Goal: Task Accomplishment & Management: Manage account settings

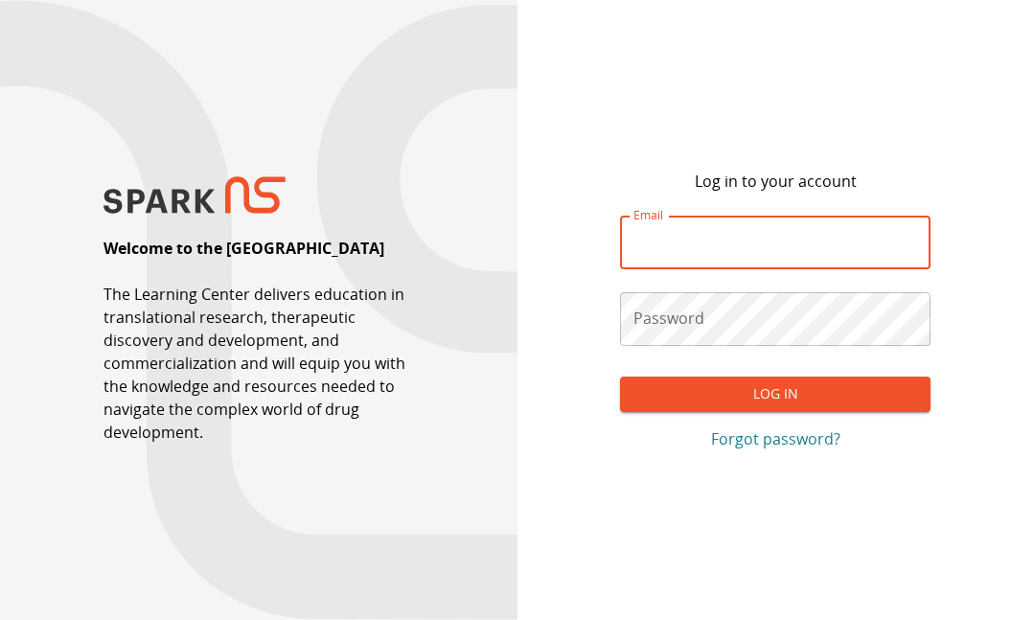
click at [855, 234] on input "Email" at bounding box center [775, 243] width 311 height 54
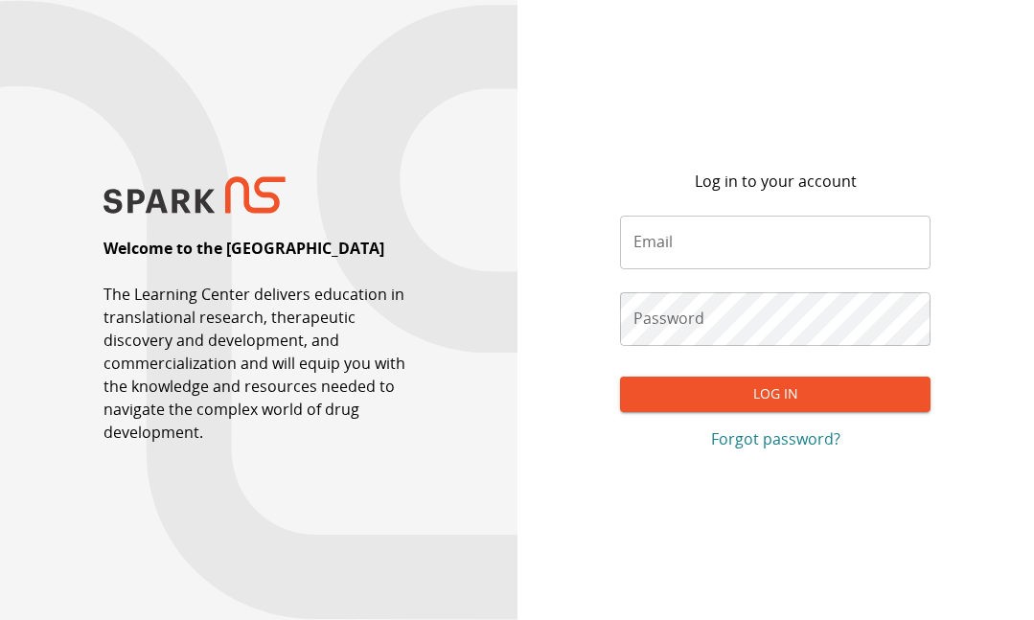
type input "**********"
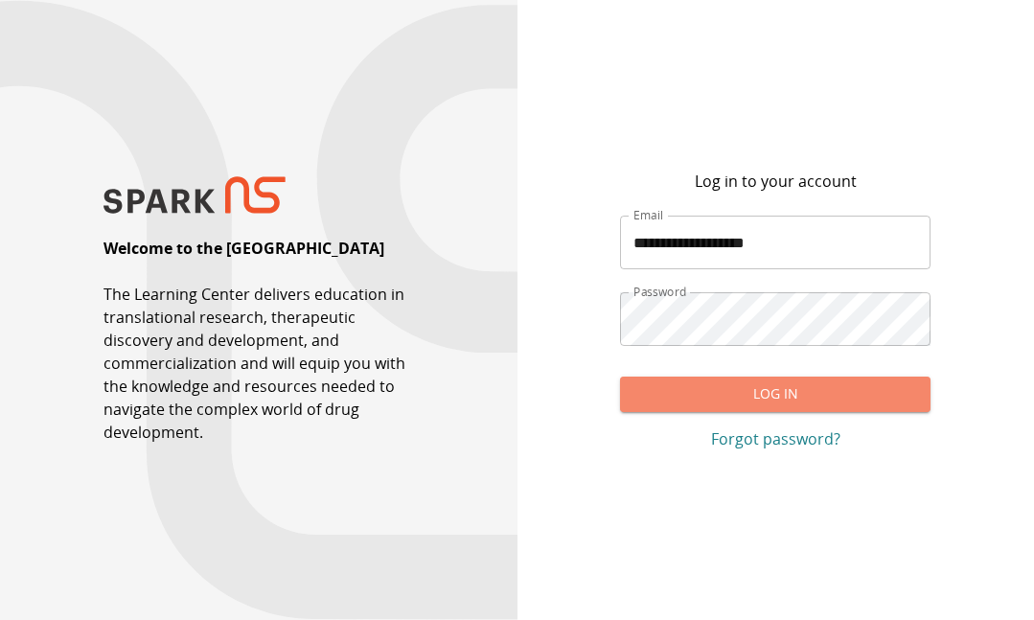
click at [797, 393] on button "Log In" at bounding box center [775, 394] width 311 height 35
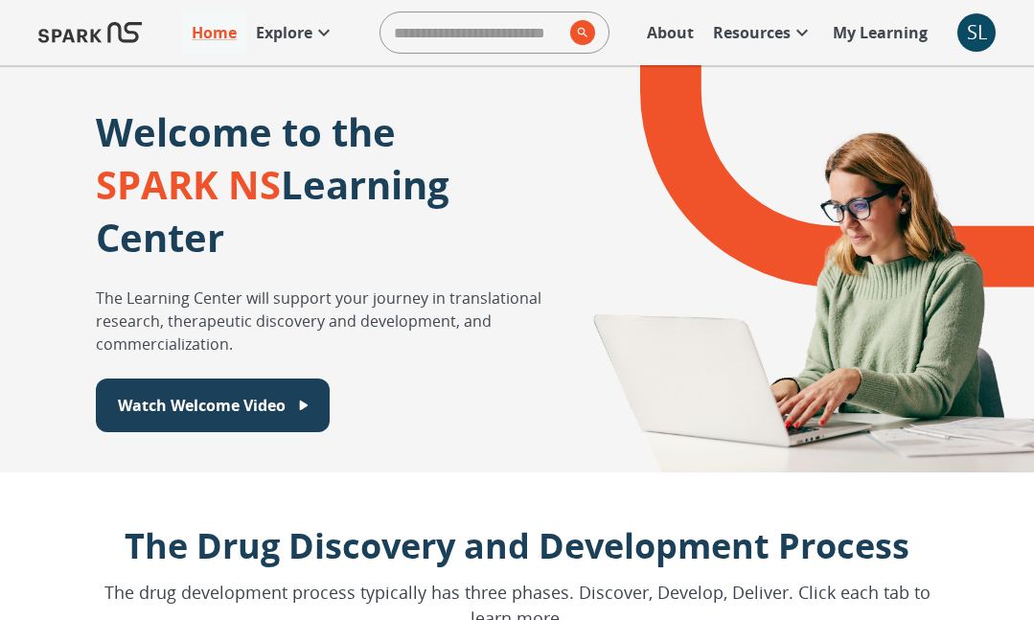
click at [853, 38] on p "My Learning" at bounding box center [880, 32] width 95 height 23
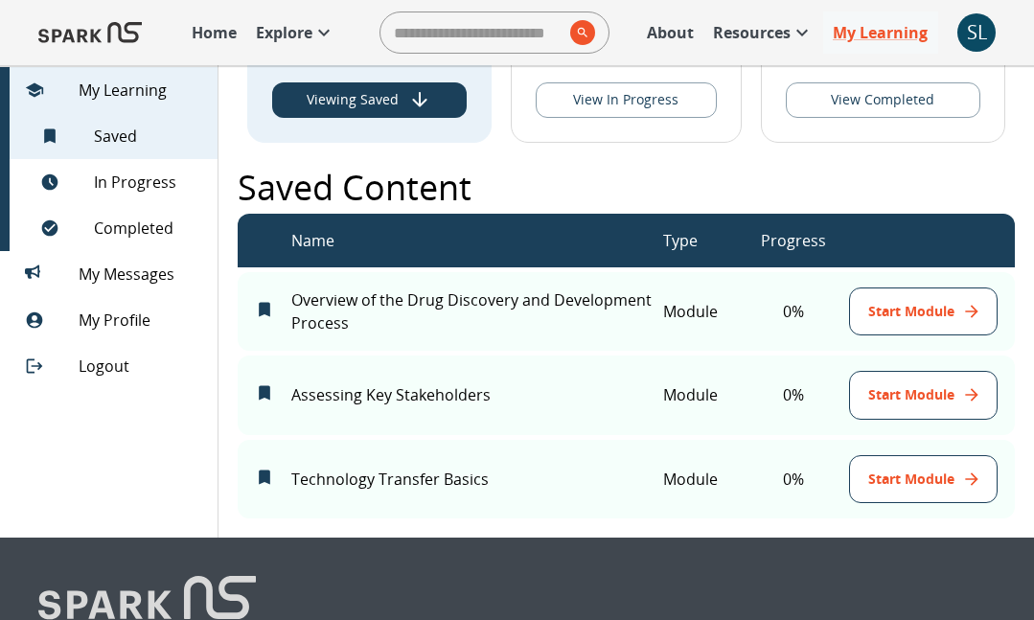
scroll to position [149, 0]
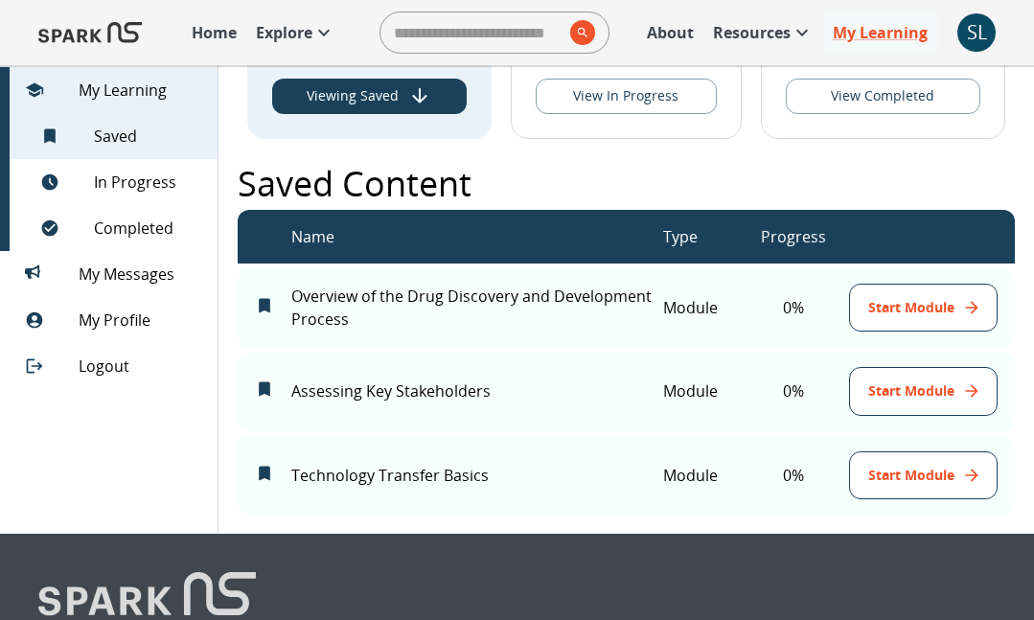
click at [894, 392] on button "Start Module" at bounding box center [923, 391] width 149 height 49
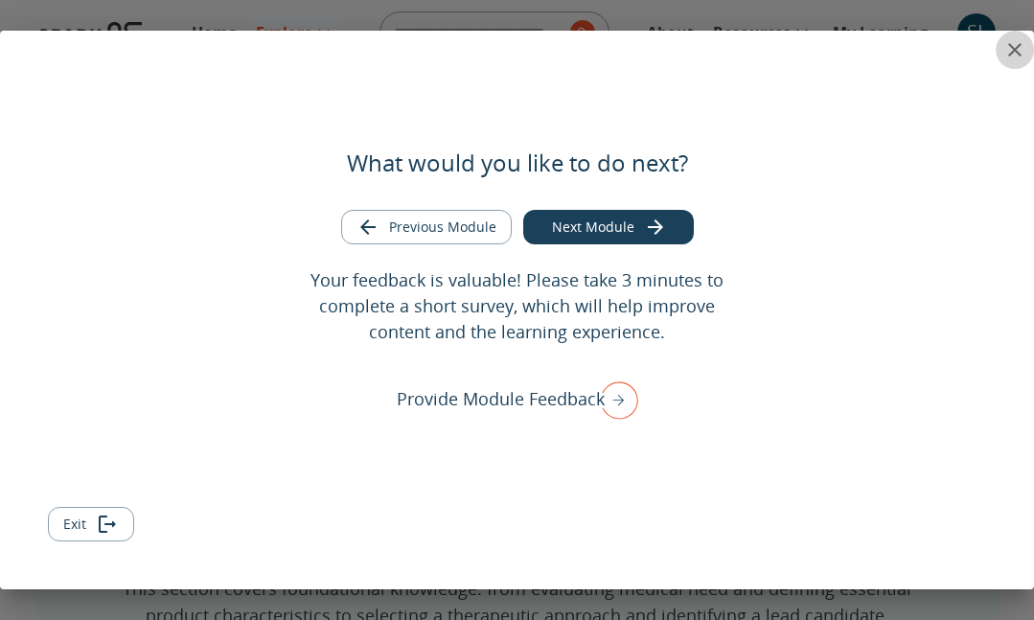
click at [1011, 54] on icon "close" at bounding box center [1014, 49] width 13 height 13
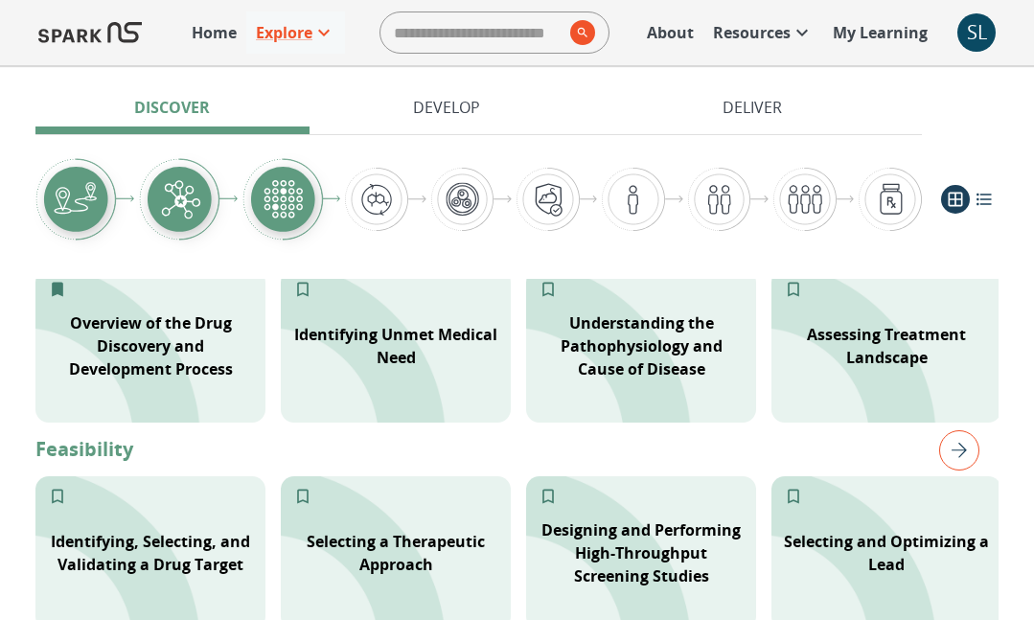
scroll to position [452, 0]
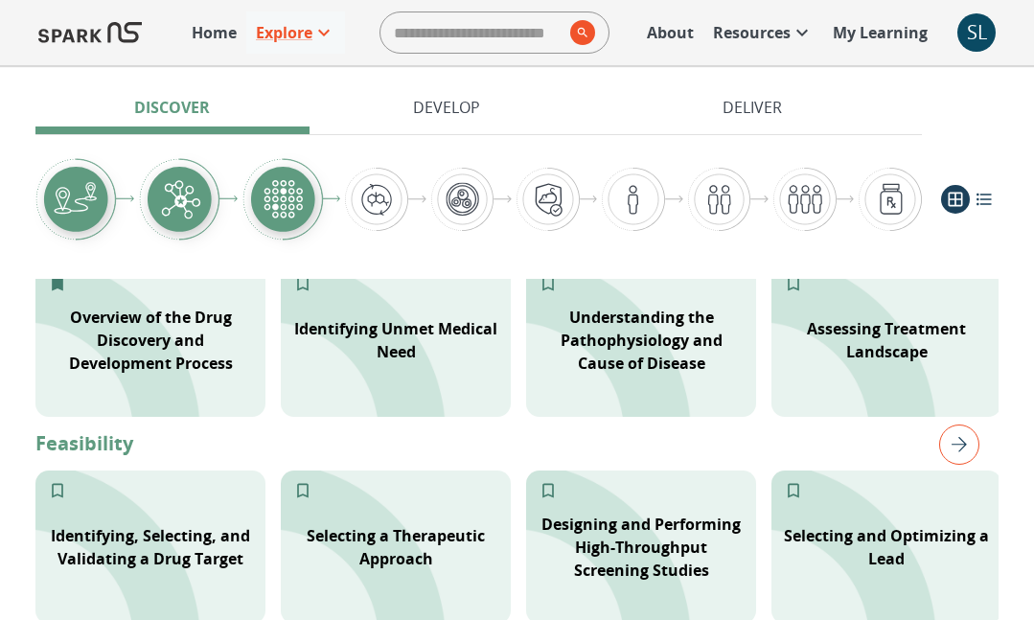
click at [894, 32] on p "My Learning" at bounding box center [880, 32] width 95 height 23
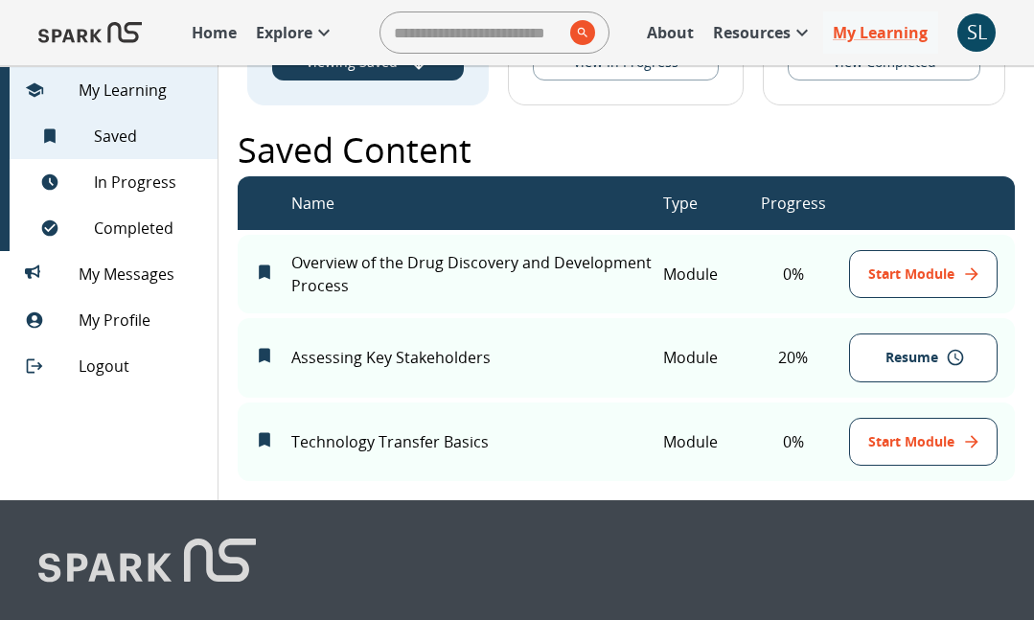
scroll to position [184, 0]
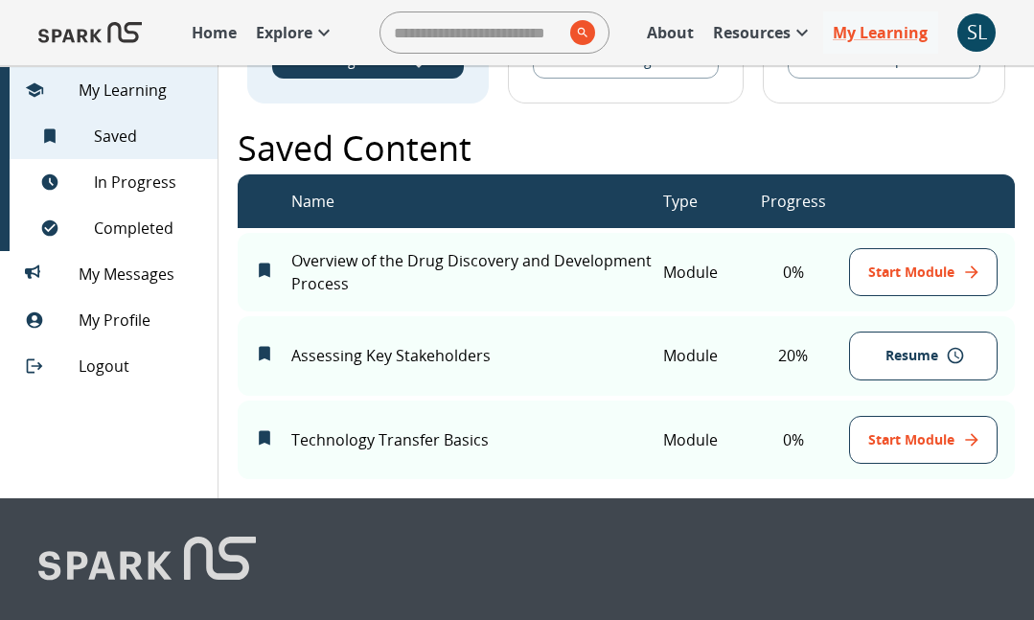
click at [907, 442] on button "Start Module" at bounding box center [923, 440] width 149 height 49
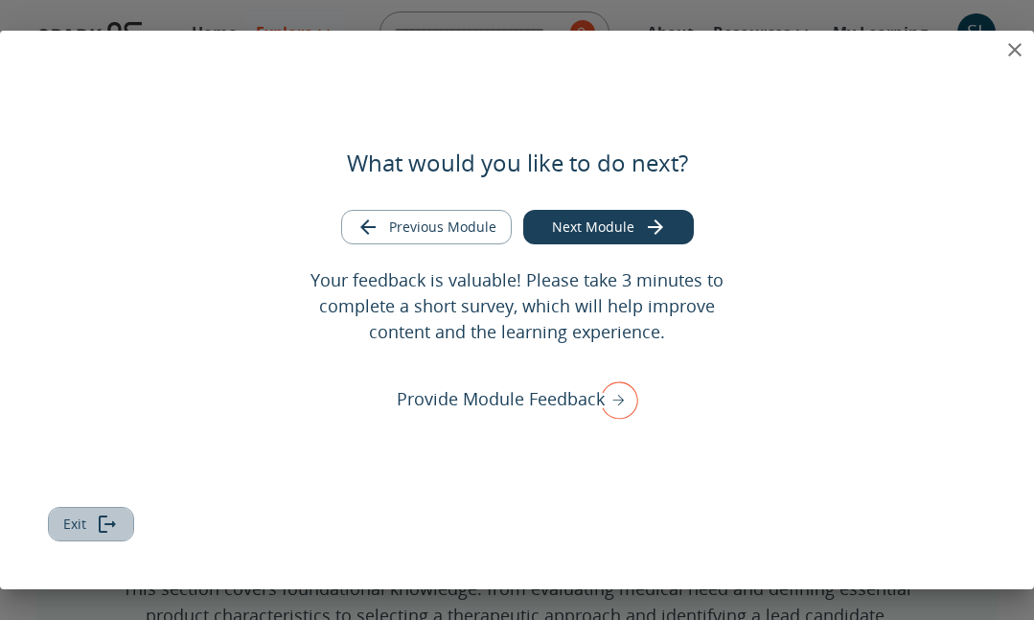
click at [117, 521] on icon "Exit module" at bounding box center [107, 524] width 23 height 23
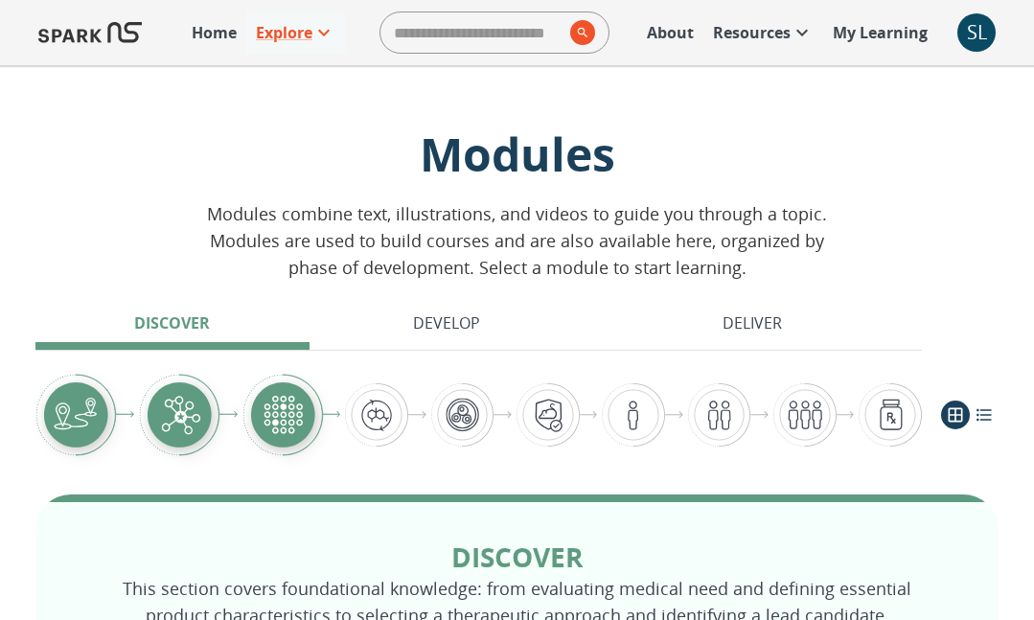
click at [867, 35] on p "My Learning" at bounding box center [880, 32] width 95 height 23
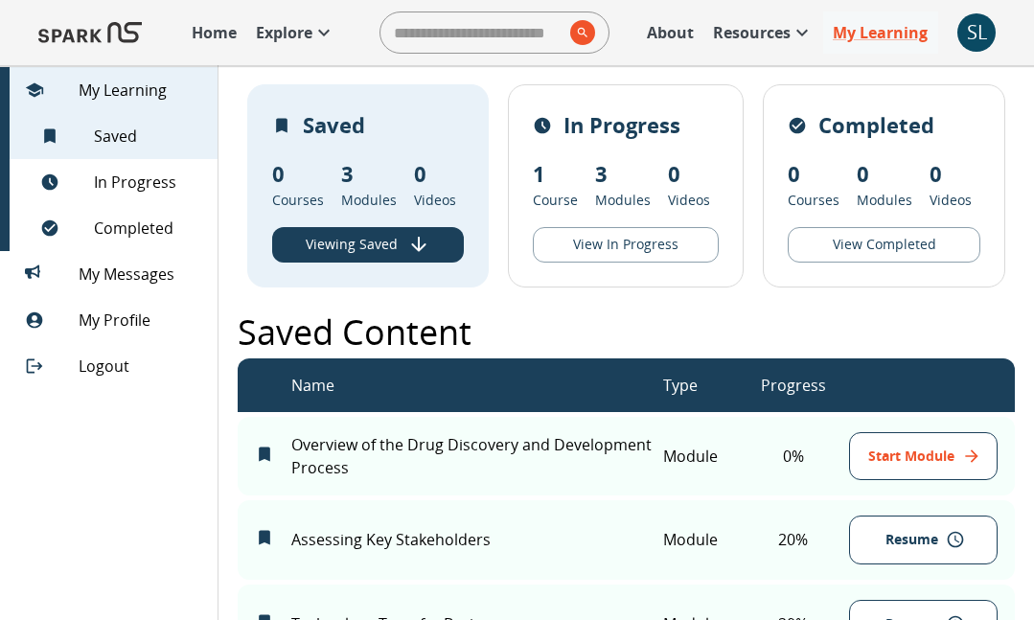
click at [883, 471] on button "Start Module" at bounding box center [923, 456] width 149 height 49
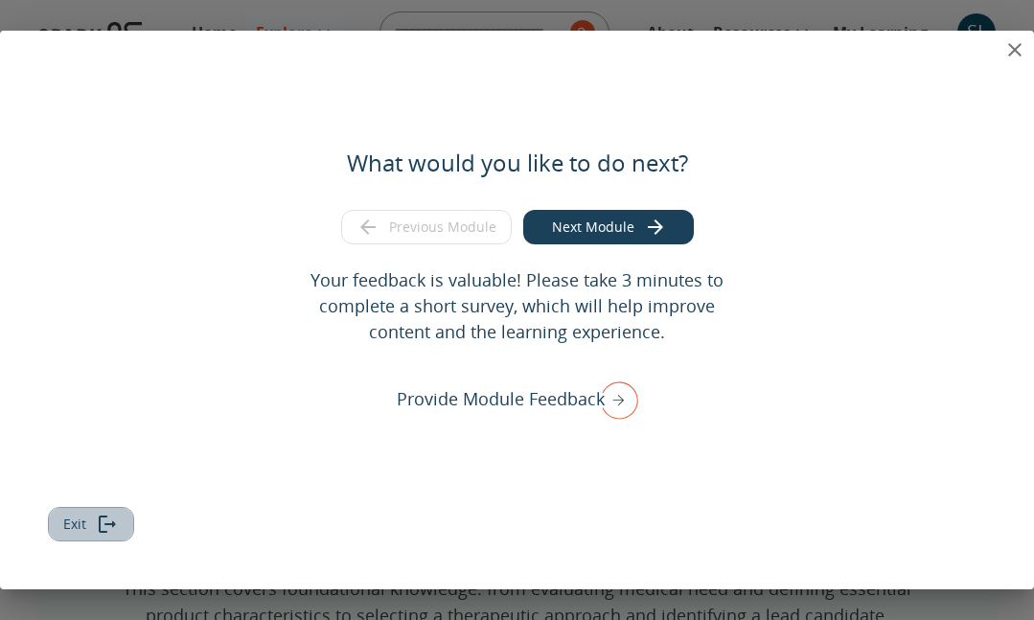
click at [65, 528] on button "Exit" at bounding box center [91, 524] width 86 height 35
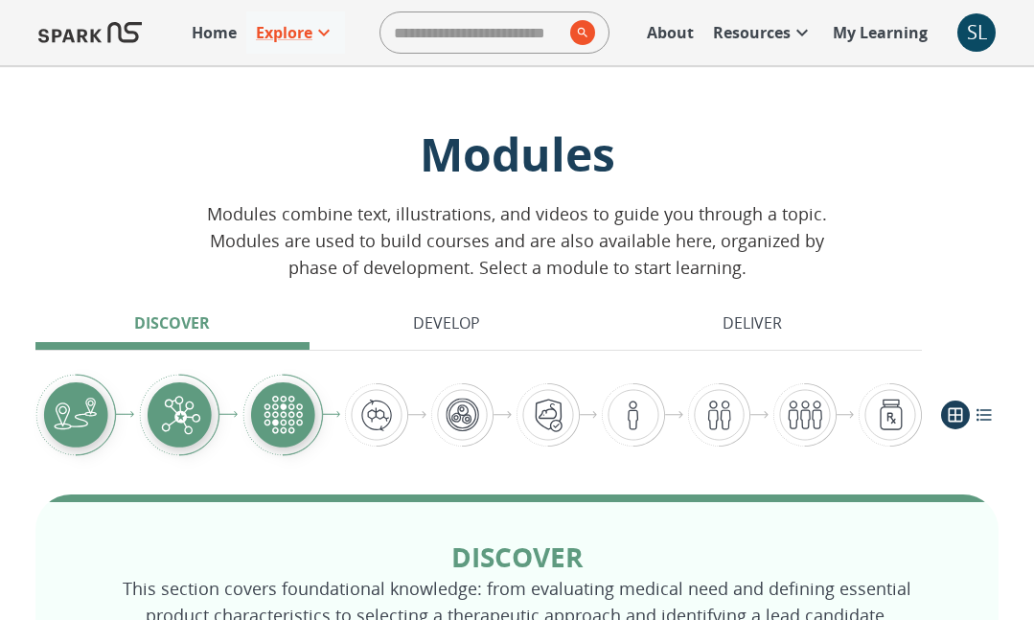
click at [867, 35] on p "My Learning" at bounding box center [880, 32] width 95 height 23
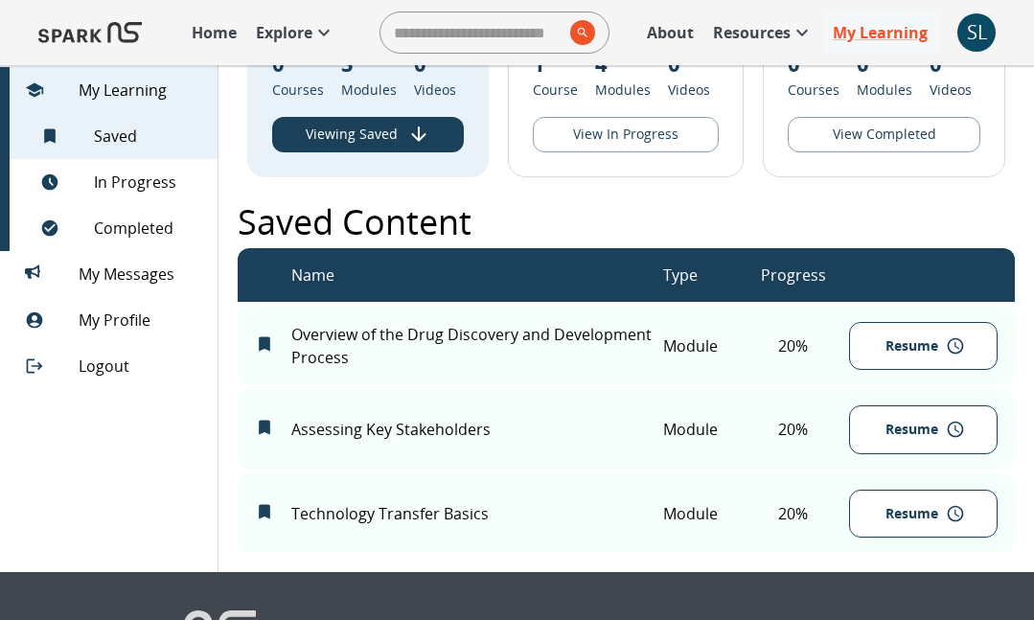
scroll to position [114, 0]
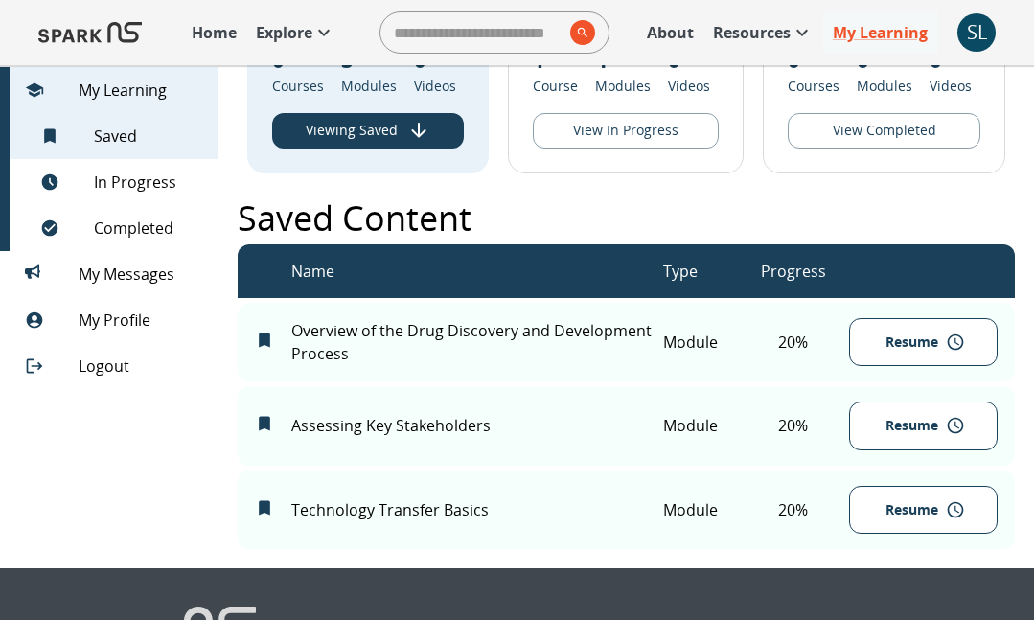
click at [929, 431] on button "Resume" at bounding box center [923, 426] width 149 height 49
